Goal: Task Accomplishment & Management: Manage account settings

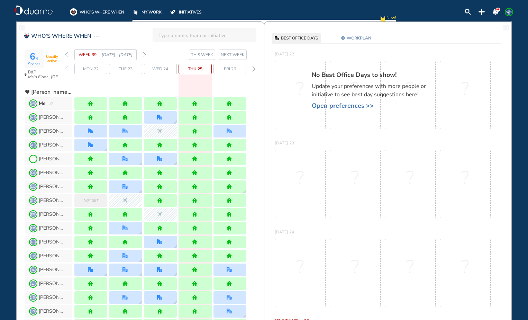
click at [144, 55] on img "forward week" at bounding box center [144, 55] width 3 height 6
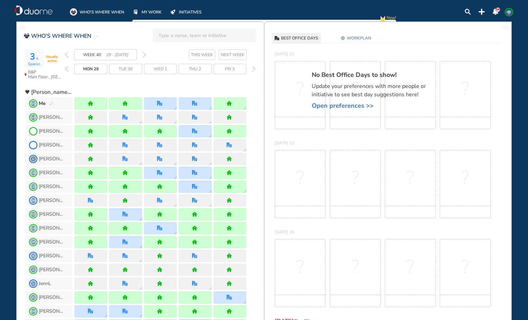
click at [144, 55] on img "forward week" at bounding box center [144, 55] width 3 height 6
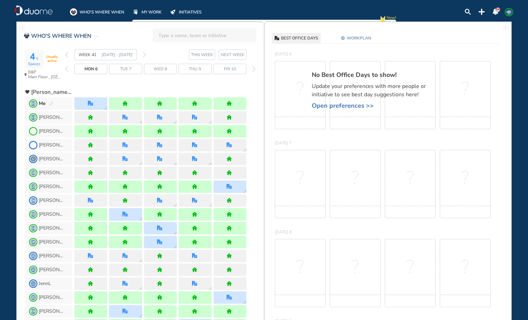
click at [144, 54] on img "forward week" at bounding box center [144, 55] width 3 height 6
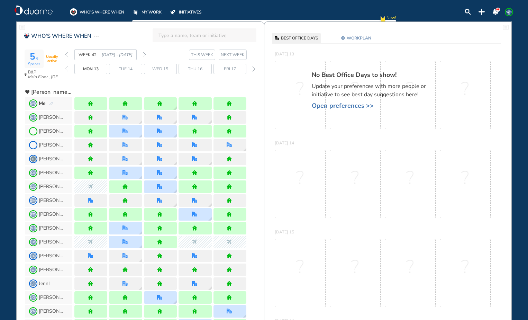
click at [361, 37] on span "WORKPLAN" at bounding box center [359, 38] width 25 height 7
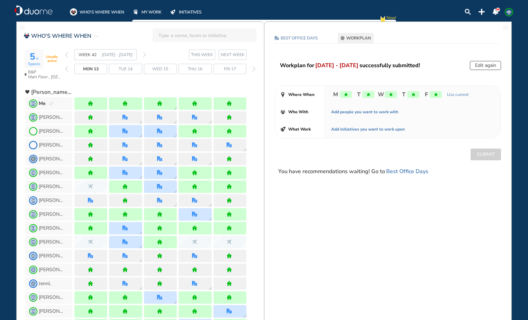
click at [489, 65] on button "Edit again" at bounding box center [485, 65] width 31 height 9
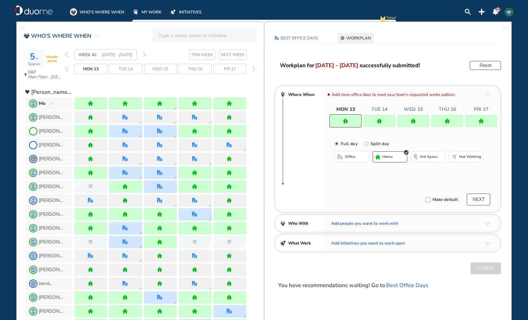
click at [415, 118] on img "home" at bounding box center [413, 120] width 5 height 5
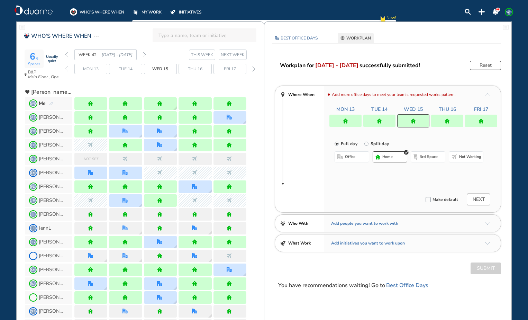
click at [354, 154] on button "office" at bounding box center [352, 156] width 35 height 11
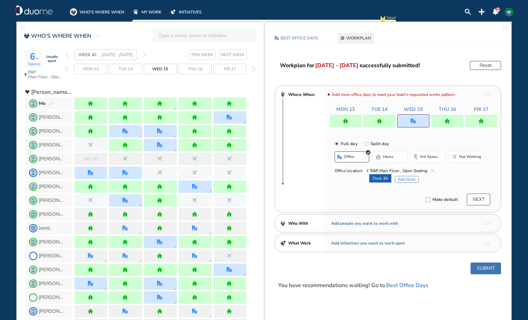
click at [410, 180] on button "Edit Desk" at bounding box center [407, 179] width 24 height 7
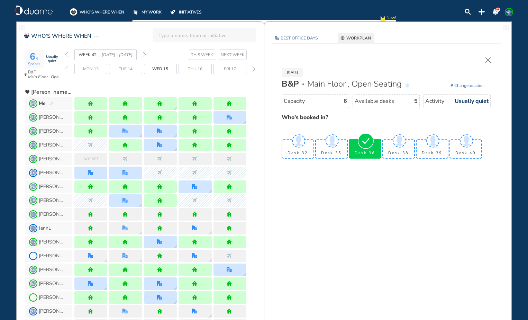
click at [477, 85] on span "Change location" at bounding box center [468, 85] width 29 height 7
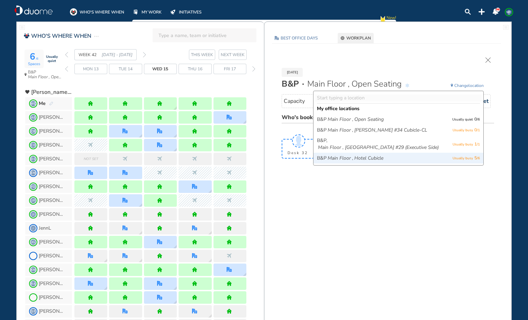
click at [383, 157] on icon "Hotel Cubicle" at bounding box center [368, 158] width 29 height 7
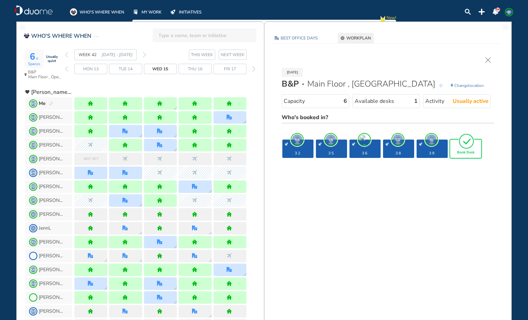
click at [460, 148] on img "tick-rounded-outline" at bounding box center [467, 141] width 16 height 16
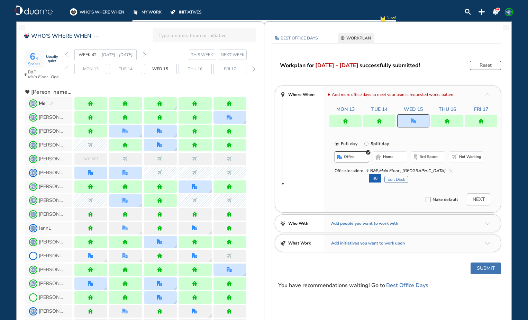
click at [490, 269] on button "Submit" at bounding box center [486, 268] width 30 height 12
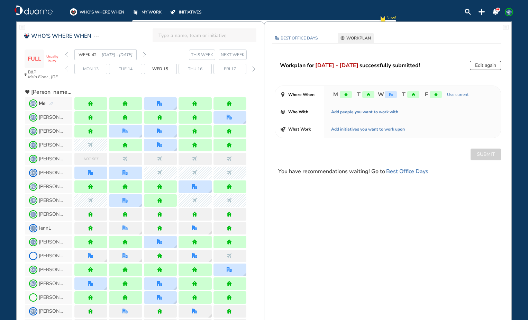
click at [487, 65] on div "Edit again" at bounding box center [485, 65] width 31 height 9
click at [485, 65] on div "Edit again" at bounding box center [485, 65] width 31 height 9
click at [476, 67] on div "Edit again" at bounding box center [485, 65] width 31 height 9
click at [256, 70] on div "forward day" at bounding box center [254, 69] width 7 height 10
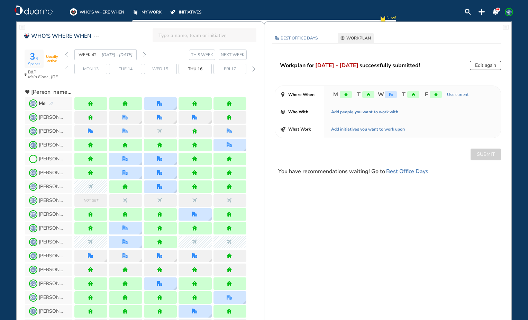
click at [364, 38] on span "WORKPLAN" at bounding box center [358, 38] width 25 height 7
click at [486, 68] on button "Edit again" at bounding box center [485, 65] width 31 height 9
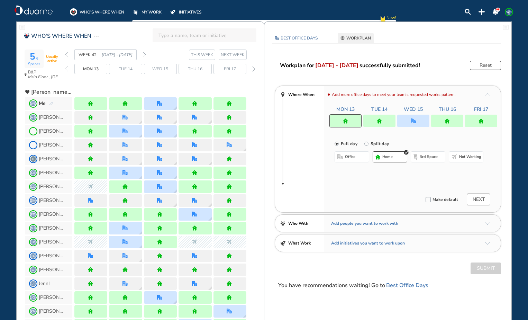
click at [420, 121] on div at bounding box center [413, 121] width 32 height 12
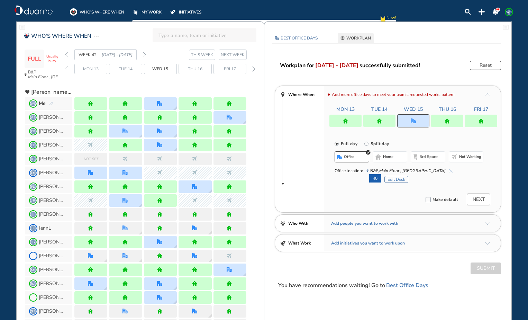
click at [390, 179] on button "Edit Desk" at bounding box center [396, 179] width 24 height 7
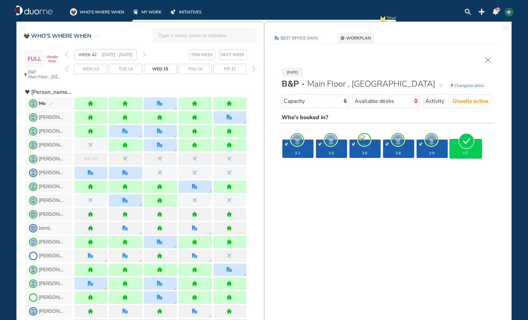
click at [487, 58] on img "cross-thin" at bounding box center [488, 59] width 5 height 5
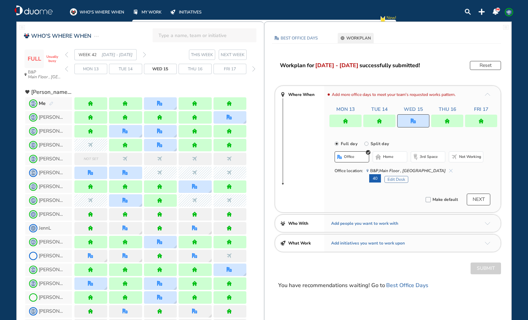
click at [253, 68] on img "forward day" at bounding box center [253, 69] width 3 height 6
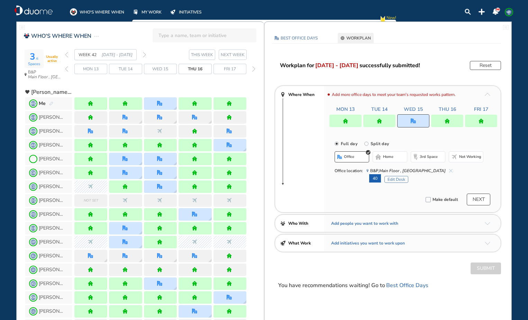
click at [357, 39] on span "WORKPLAN" at bounding box center [358, 38] width 25 height 7
click at [491, 66] on button "Reset" at bounding box center [485, 65] width 31 height 9
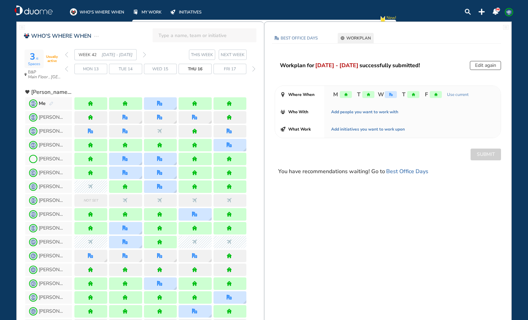
click at [488, 65] on button "Edit again" at bounding box center [485, 65] width 31 height 9
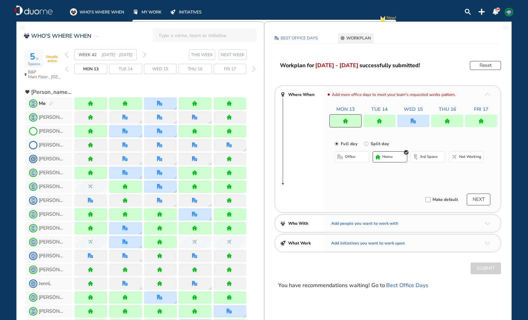
click at [145, 53] on img "forward week" at bounding box center [144, 55] width 3 height 6
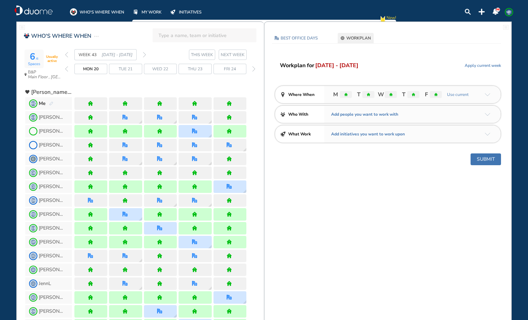
click at [492, 67] on span "Apply current week" at bounding box center [483, 65] width 36 height 7
click at [489, 158] on button "Submit" at bounding box center [486, 159] width 30 height 12
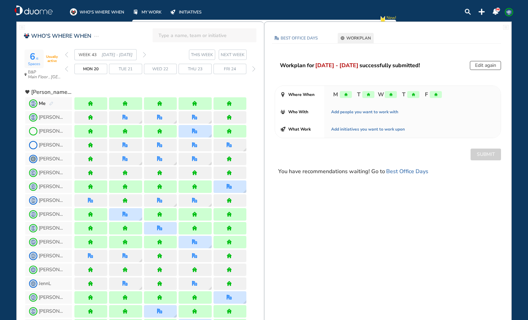
click at [143, 54] on img "forward week" at bounding box center [144, 55] width 3 height 6
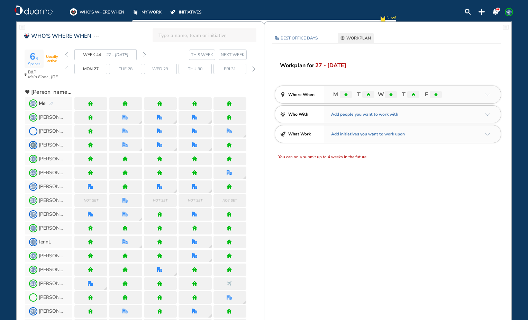
click at [364, 36] on span "WORKPLAN" at bounding box center [358, 38] width 25 height 7
